Goal: Task Accomplishment & Management: Manage account settings

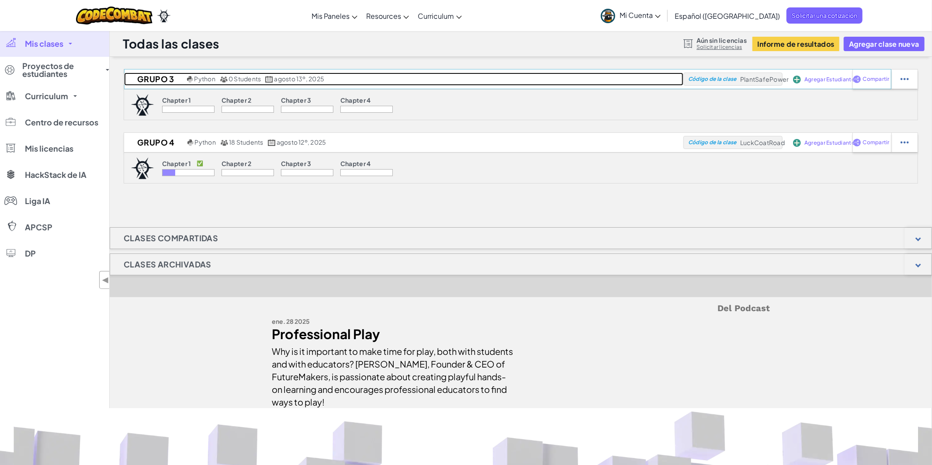
click at [157, 78] on h2 "Grupo 3" at bounding box center [154, 79] width 61 height 13
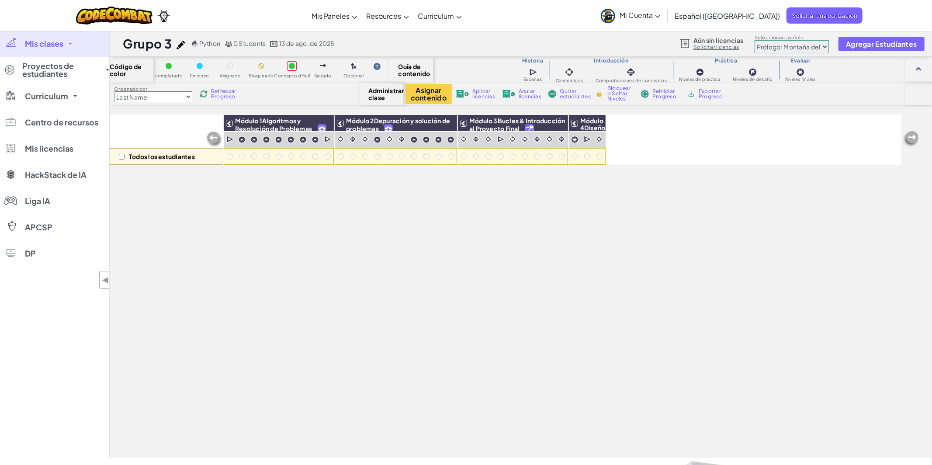
click at [184, 47] on img at bounding box center [181, 45] width 9 height 9
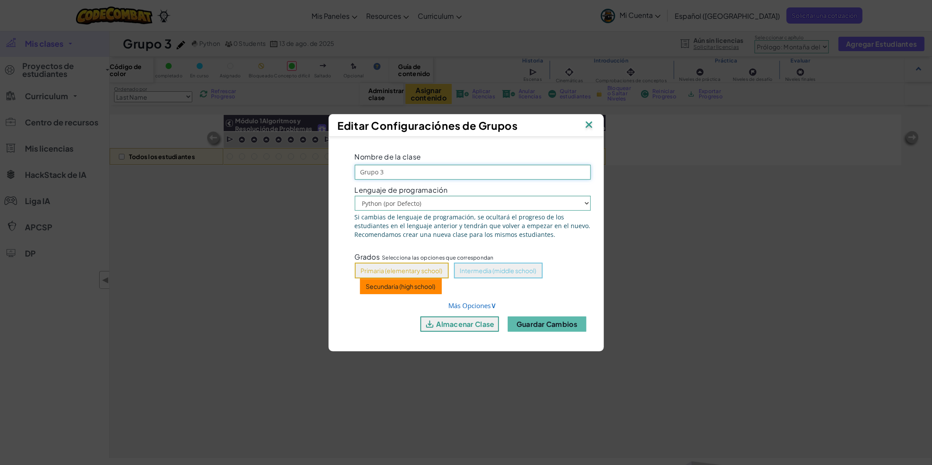
click at [390, 172] on input "Grupo 3" at bounding box center [473, 172] width 236 height 15
type input "Grupo 8"
click at [528, 317] on button "Guardar cambios" at bounding box center [547, 323] width 79 height 15
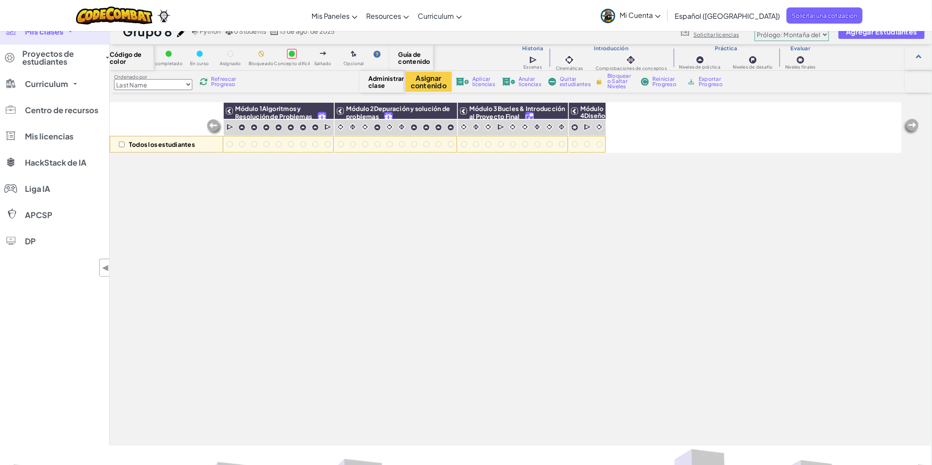
scroll to position [9, 0]
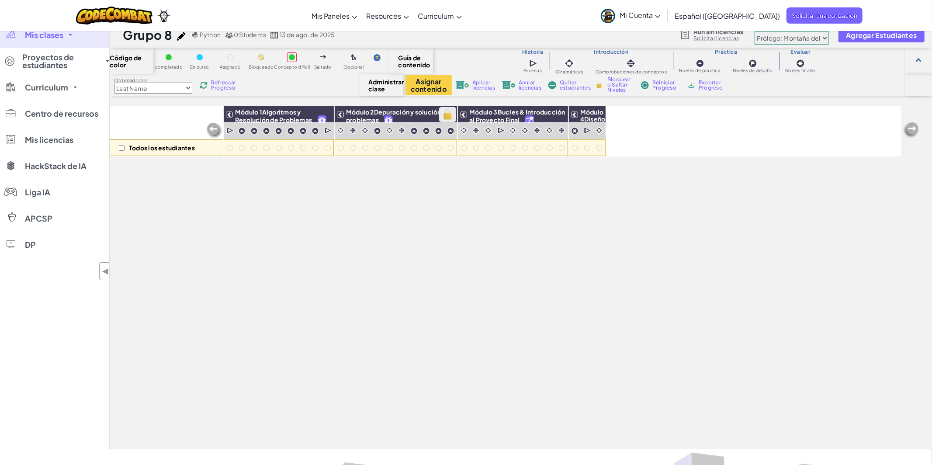
click at [450, 117] on img at bounding box center [447, 114] width 15 height 13
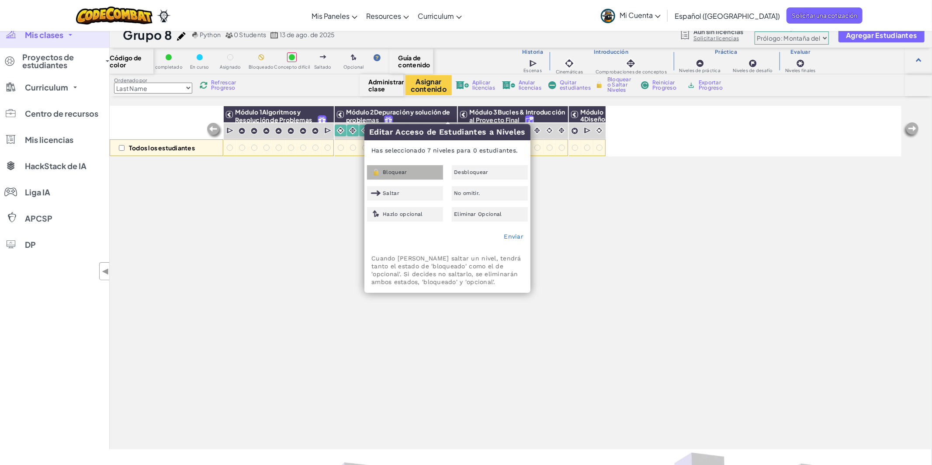
click at [417, 166] on div "Bloquear" at bounding box center [405, 172] width 76 height 14
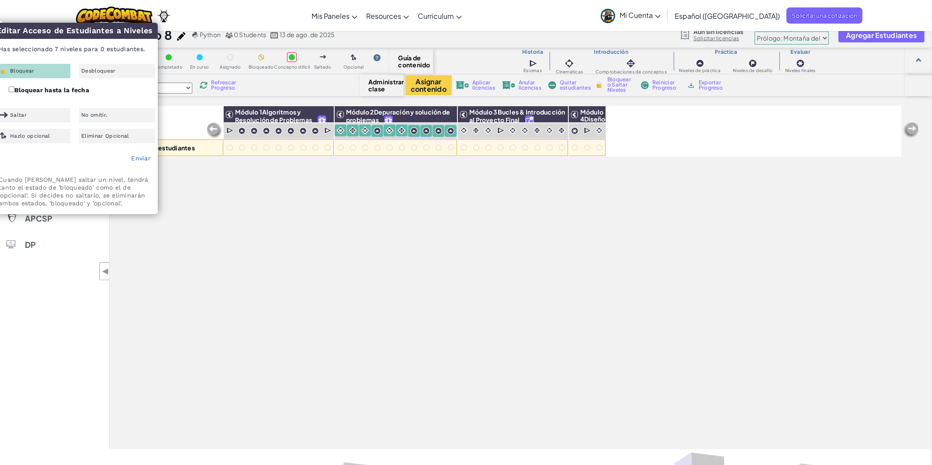
click at [133, 153] on div "Enviar" at bounding box center [74, 159] width 165 height 22
click at [138, 158] on link "Enviar" at bounding box center [141, 158] width 20 height 7
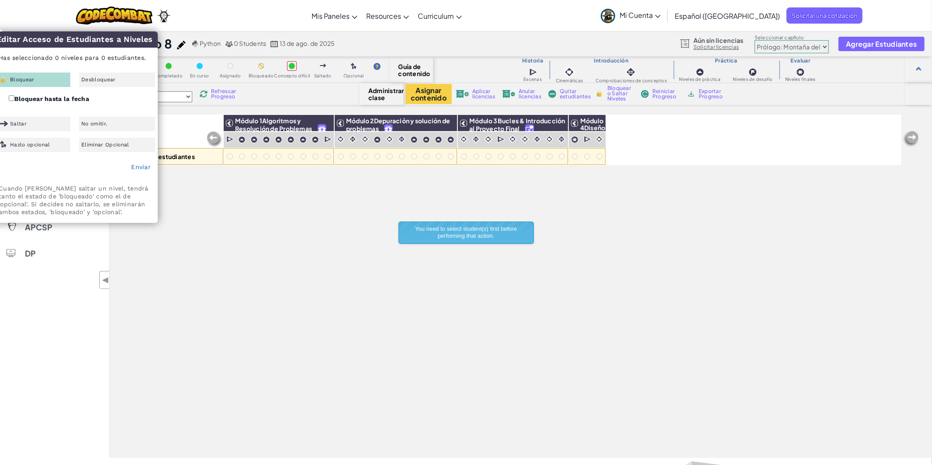
click at [142, 160] on div "Enviar" at bounding box center [74, 167] width 165 height 22
click at [141, 167] on link "Enviar" at bounding box center [141, 166] width 20 height 7
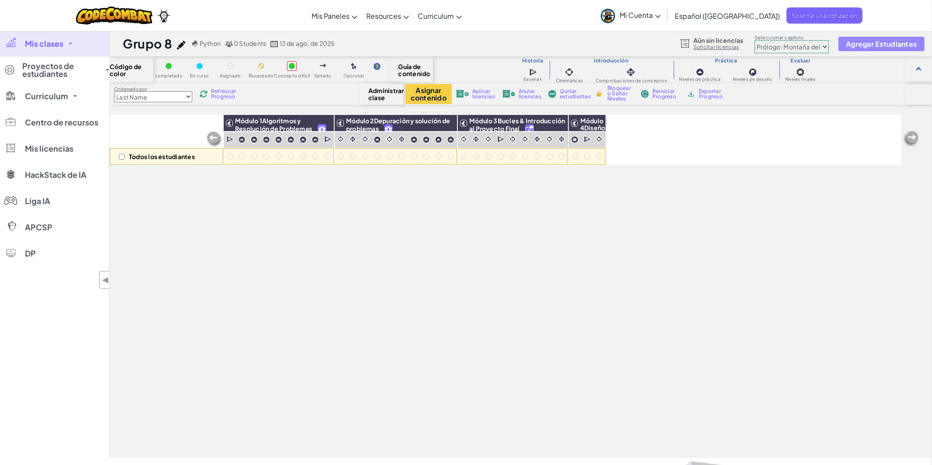
click at [853, 51] on button "Agregar Estudiantes" at bounding box center [882, 44] width 86 height 14
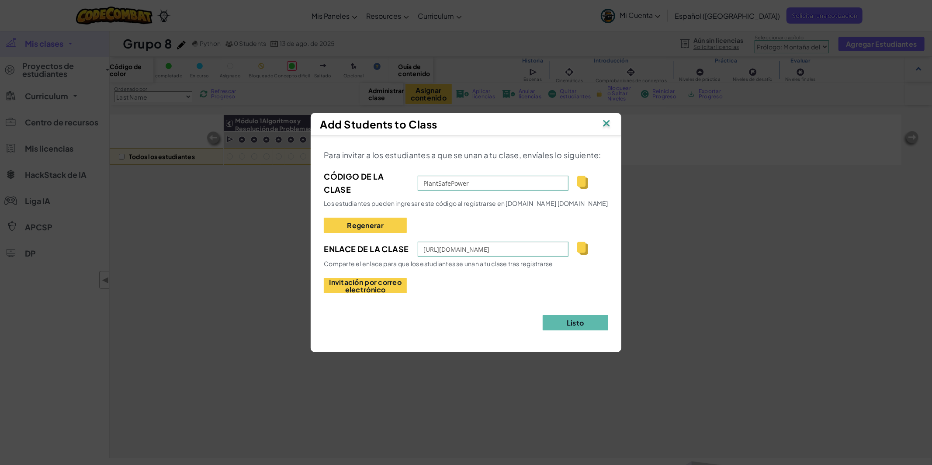
click at [608, 122] on img at bounding box center [606, 124] width 11 height 13
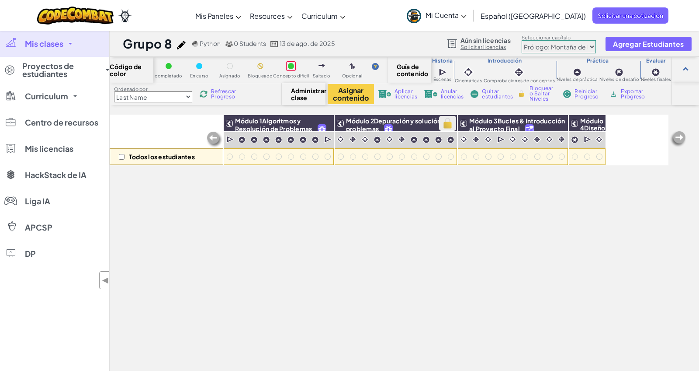
click at [446, 121] on img at bounding box center [447, 123] width 15 height 13
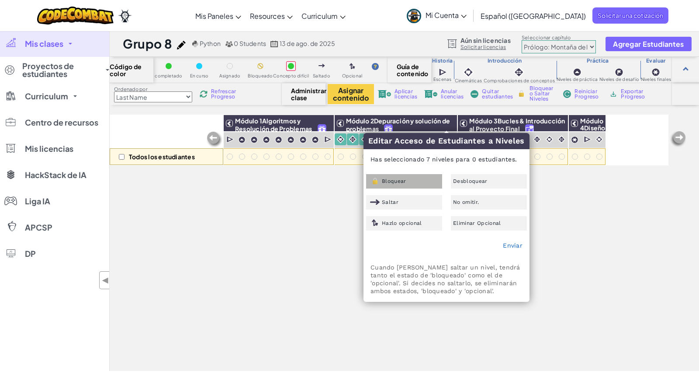
click at [412, 179] on div "Bloquear" at bounding box center [404, 181] width 76 height 14
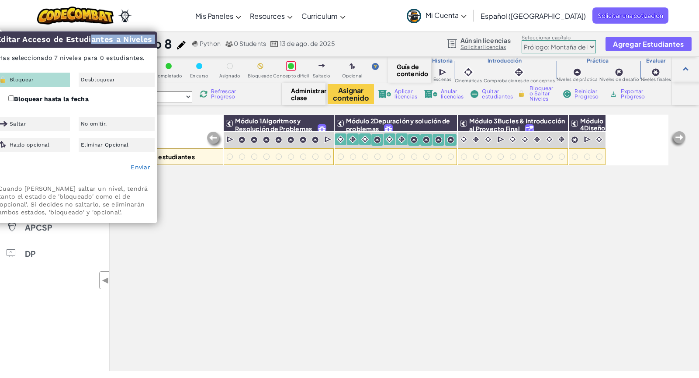
drag, startPoint x: 70, startPoint y: 39, endPoint x: 153, endPoint y: 51, distance: 83.9
click at [154, 51] on div "Editar Acceso de Estudiantes a Niveles Has seleccionado 7 niveles para 0 estudi…" at bounding box center [74, 126] width 165 height 191
drag, startPoint x: 29, startPoint y: 38, endPoint x: 74, endPoint y: 41, distance: 45.1
click at [74, 41] on h3 "Editar Acceso de Estudiantes a Niveles" at bounding box center [74, 39] width 166 height 16
click at [114, 93] on div "Bloquear Desbloquear Bloquear hasta la fecha Saltar No omitir. Hazlo opcional E…" at bounding box center [74, 113] width 165 height 80
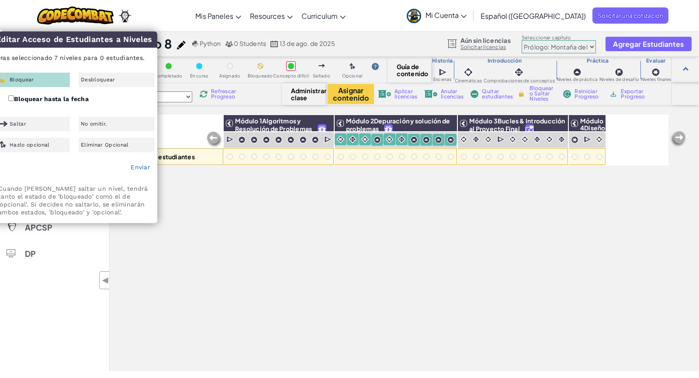
click at [37, 78] on div "Bloquear" at bounding box center [32, 80] width 76 height 14
click at [138, 168] on link "Enviar" at bounding box center [141, 166] width 20 height 7
click at [41, 37] on h3 "Editar Acceso de Estudiantes a Niveles" at bounding box center [74, 39] width 166 height 16
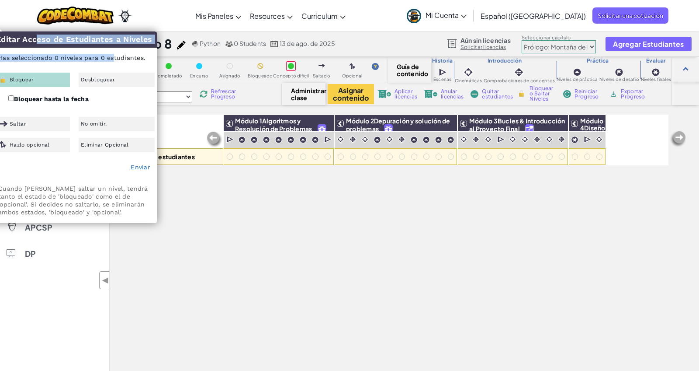
drag, startPoint x: 15, startPoint y: 41, endPoint x: 97, endPoint y: 57, distance: 83.4
click at [97, 57] on div "Editar Acceso de Estudiantes a Niveles Has seleccionado 0 niveles para 0 estudi…" at bounding box center [74, 126] width 165 height 191
drag, startPoint x: 76, startPoint y: 59, endPoint x: 135, endPoint y: 59, distance: 59.0
click at [135, 59] on p "Has seleccionado 0 niveles para 0 estudiantes." at bounding box center [74, 57] width 165 height 21
click at [137, 169] on link "Enviar" at bounding box center [141, 166] width 20 height 7
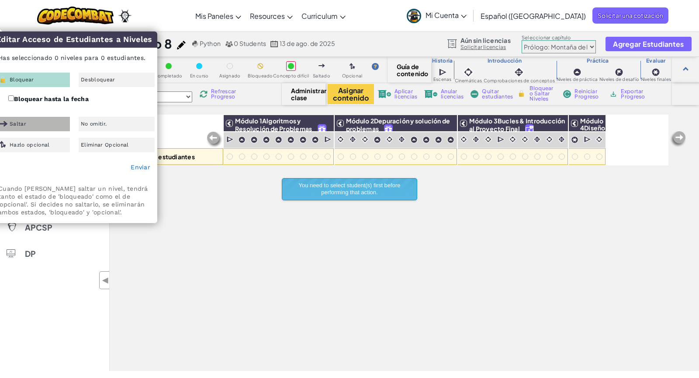
click at [43, 125] on div "Saltar" at bounding box center [32, 124] width 76 height 14
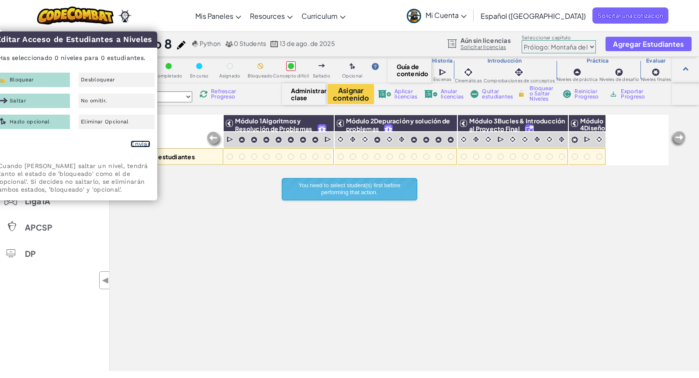
click at [141, 146] on link "Enviar" at bounding box center [141, 143] width 20 height 7
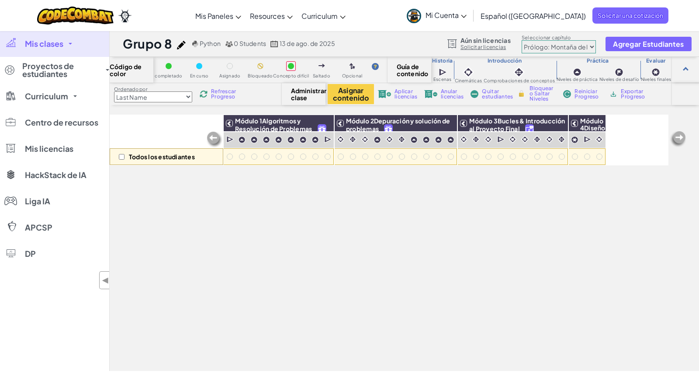
click at [336, 226] on div "Todos los estudiantes Módulo 1Algoritmos y Resolución de Problemas Módulo 2Depu…" at bounding box center [389, 194] width 559 height 334
